Goal: Book appointment/travel/reservation

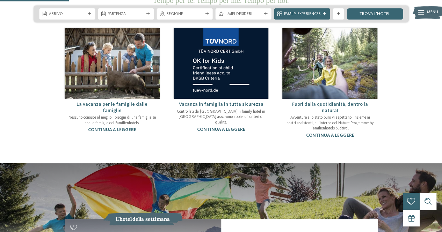
scroll to position [395, 0]
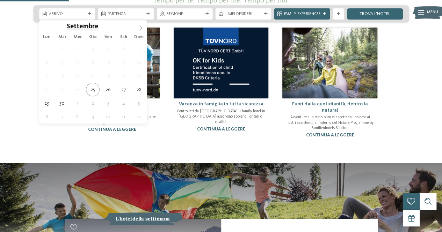
click at [70, 17] on span "Arrivo" at bounding box center [67, 15] width 36 height 6
click at [143, 31] on span at bounding box center [141, 26] width 12 height 12
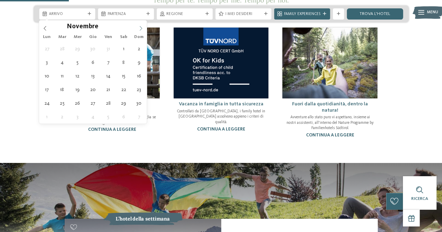
click at [139, 30] on icon at bounding box center [140, 28] width 5 height 5
click at [99, 59] on div "27 28 29 30 31 1 2 3 4 5 6 7 8 9 10 11 12 13 14 15 16 17 18 19 20 21 22 23 24 2…" at bounding box center [93, 83] width 108 height 82
type div "[DATE]"
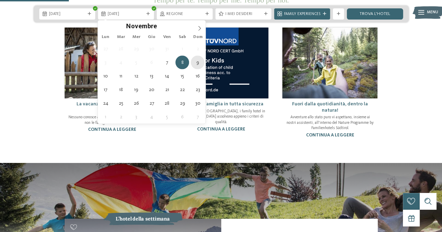
type div "[DATE]"
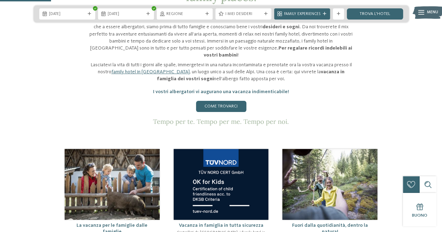
scroll to position [273, 0]
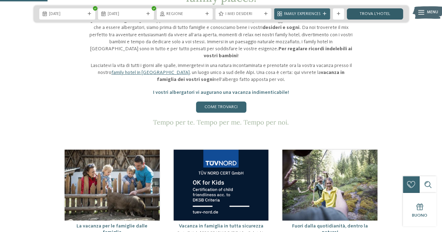
click at [377, 8] on link "trova l’hotel" at bounding box center [375, 13] width 56 height 11
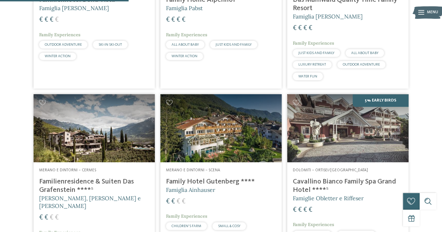
scroll to position [302, 0]
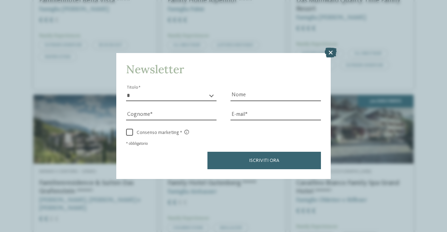
click at [334, 55] on icon at bounding box center [331, 53] width 12 height 10
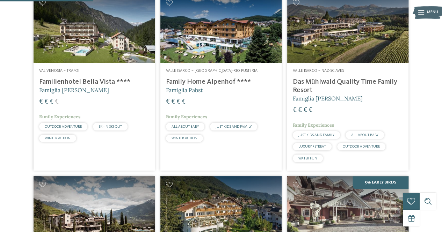
scroll to position [219, 0]
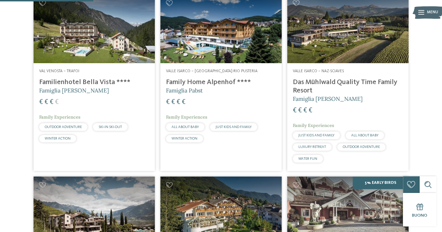
drag, startPoint x: 100, startPoint y: 81, endPoint x: 181, endPoint y: 68, distance: 82.4
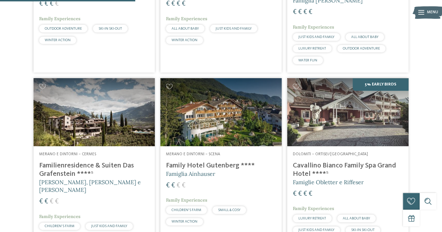
scroll to position [318, 0]
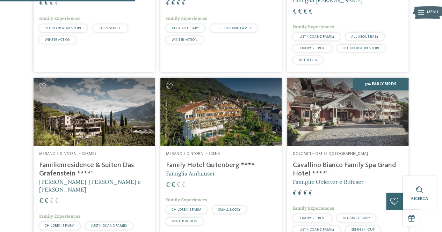
drag, startPoint x: 31, startPoint y: 162, endPoint x: 73, endPoint y: 172, distance: 43.5
click at [73, 172] on article "Merano e dintorni – Cermes Familienresidence & Suiten Das Grafenstein ****ˢ Ale…" at bounding box center [94, 166] width 127 height 182
copy h4 "Familienresidence & Suiten Das Grafenstein"
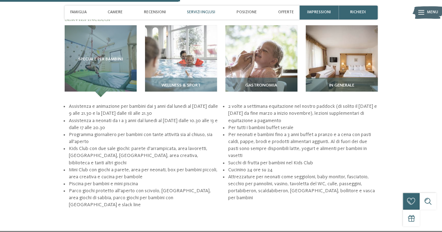
scroll to position [711, 0]
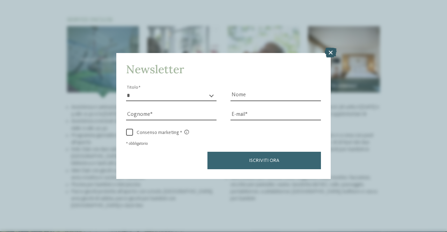
click at [331, 55] on icon at bounding box center [331, 53] width 12 height 10
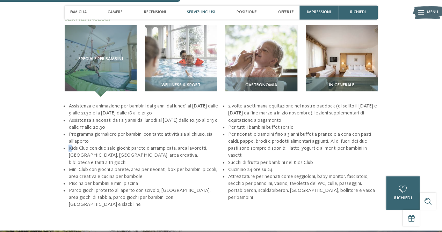
drag, startPoint x: 103, startPoint y: 142, endPoint x: 71, endPoint y: 145, distance: 32.3
click at [71, 145] on ul "Assistenza e animazione per bambini dai 3 anni dal lunedì al sabato dalle 9 all…" at bounding box center [221, 156] width 313 height 106
click at [139, 155] on li "Kids Club con due sale giochi: parete d'arrampicata, area lavoretti, calcetto, …" at bounding box center [143, 155] width 150 height 21
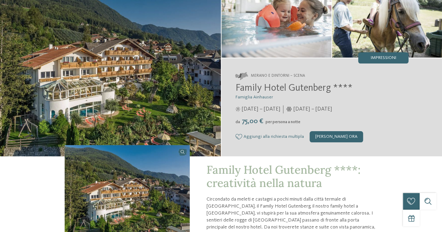
scroll to position [0, 0]
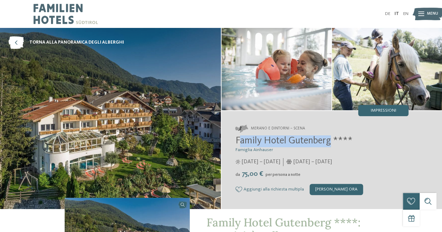
drag, startPoint x: 238, startPoint y: 141, endPoint x: 332, endPoint y: 141, distance: 94.7
click at [332, 141] on span "Family Hotel Gutenberg ****" at bounding box center [293, 141] width 117 height 10
copy span "amily Hotel Gutenberg"
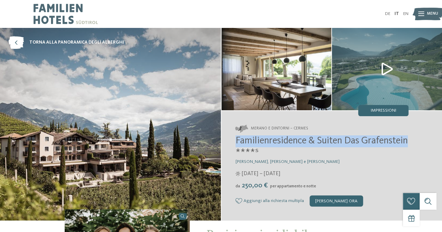
drag, startPoint x: 236, startPoint y: 139, endPoint x: 283, endPoint y: 152, distance: 48.3
click at [283, 152] on span "Familienresidence & Suiten Das Grafenstein ****ˢ" at bounding box center [321, 147] width 172 height 22
copy span "Familienresidence & Suiten Das Grafenstein"
